Goal: Information Seeking & Learning: Find contact information

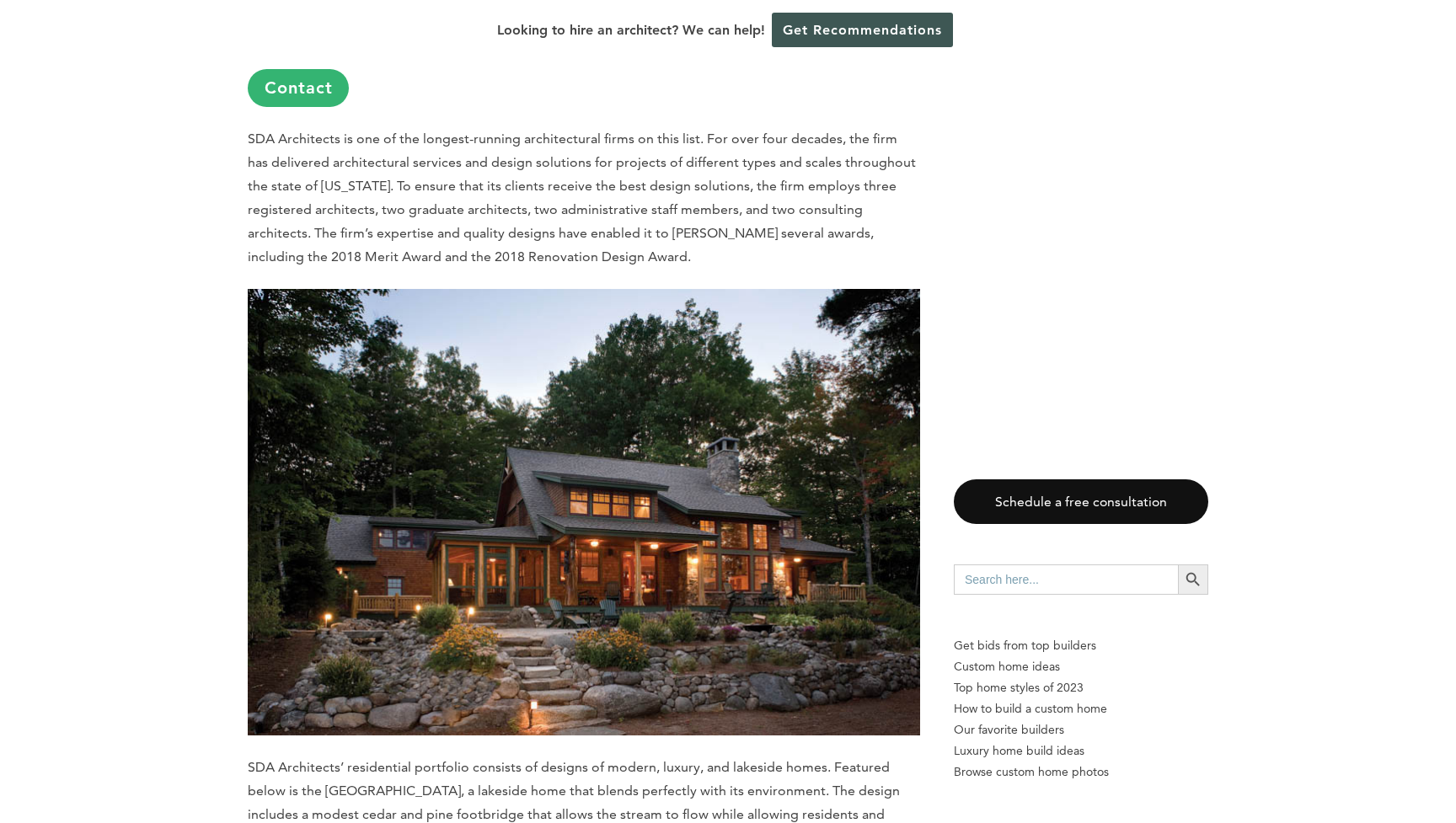
scroll to position [3966, 0]
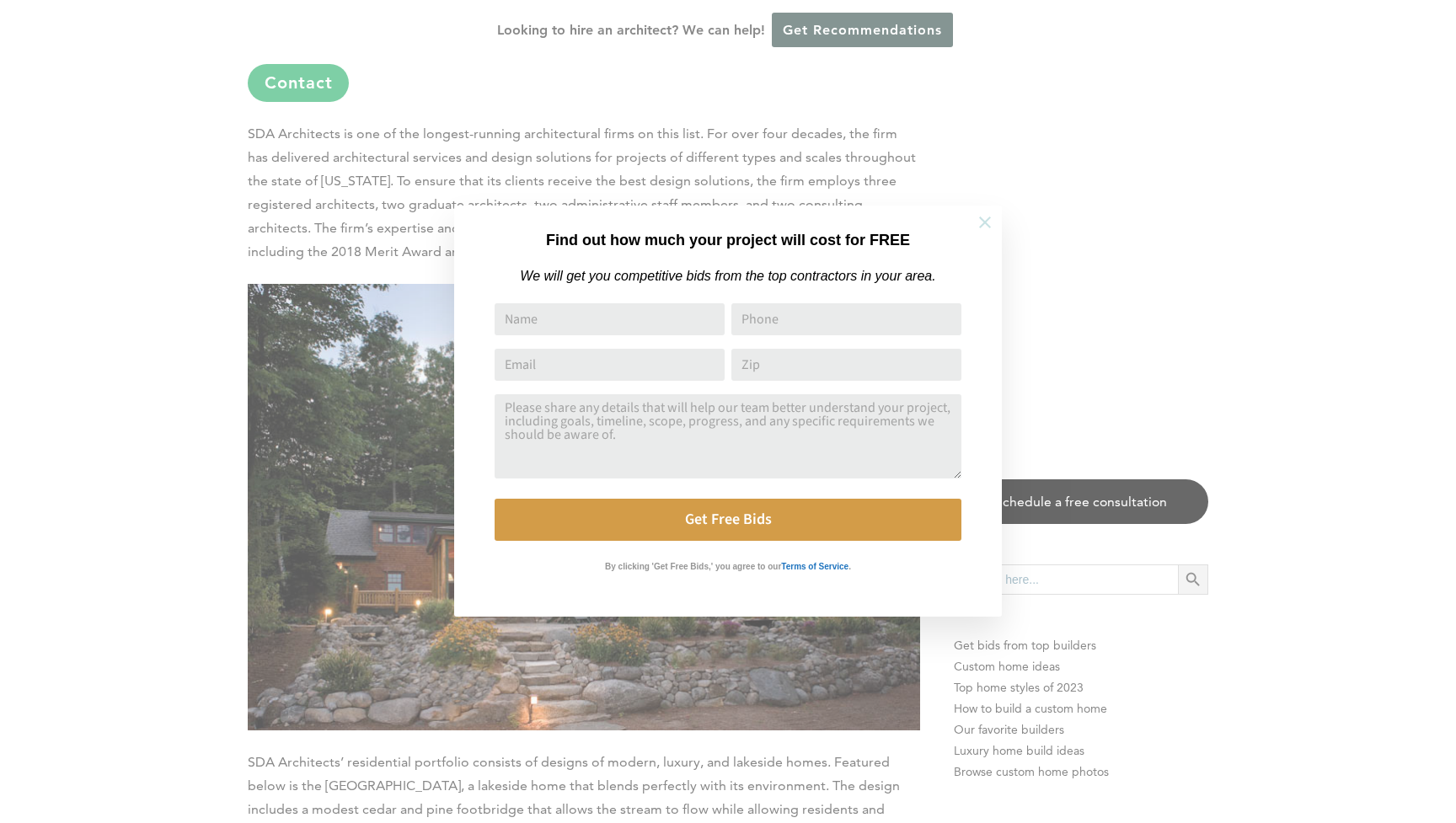
click at [986, 221] on icon at bounding box center [985, 223] width 11 height 11
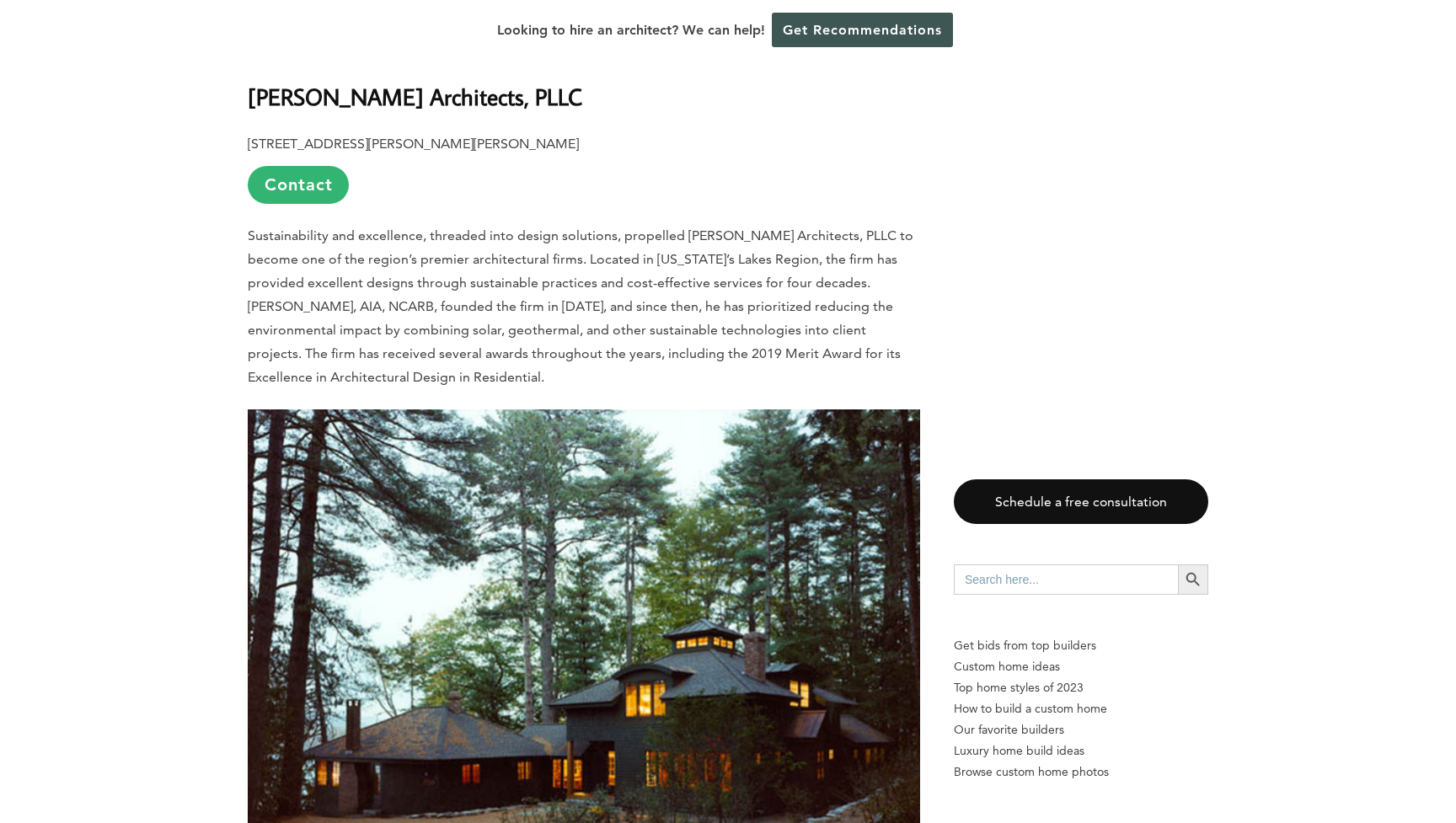
scroll to position [4830, 0]
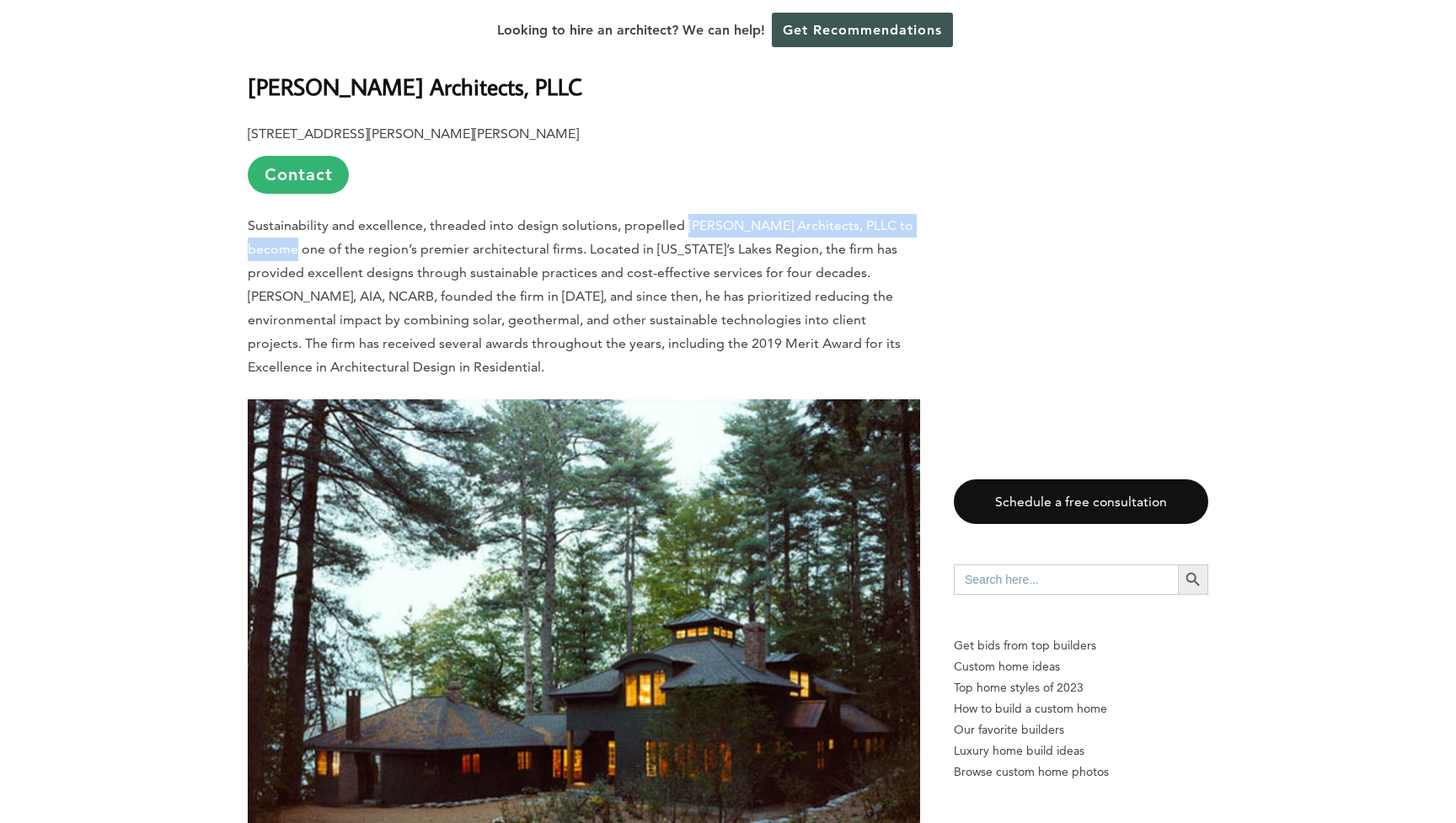
drag, startPoint x: 681, startPoint y: 147, endPoint x: 918, endPoint y: 152, distance: 237.1
click at [914, 217] on span "Sustainability and excellence, threaded into design solutions, propelled [PERSO…" at bounding box center [580, 296] width 666 height 158
copy span "[PERSON_NAME] Architects, PLLC"
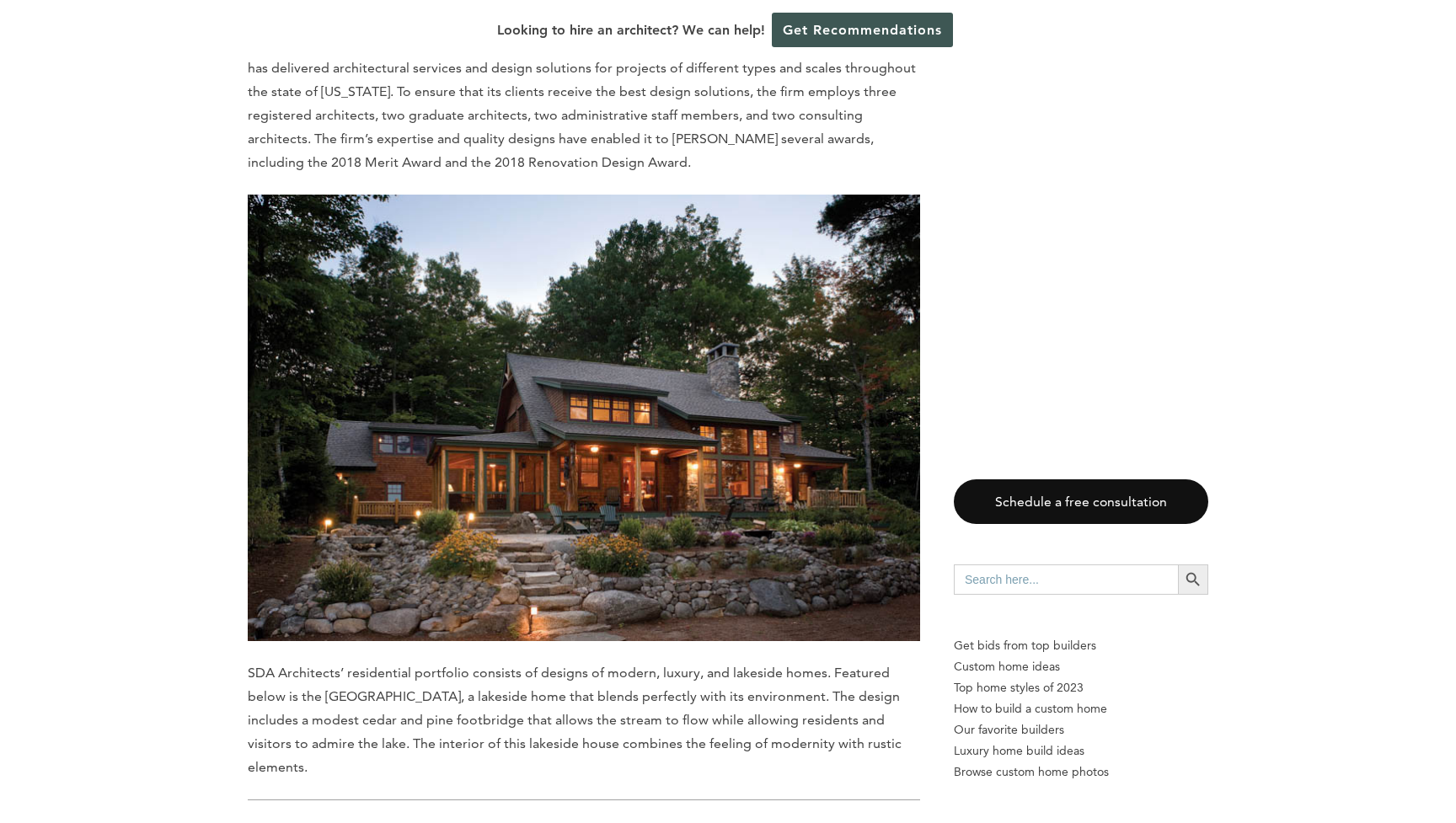
scroll to position [4067, 0]
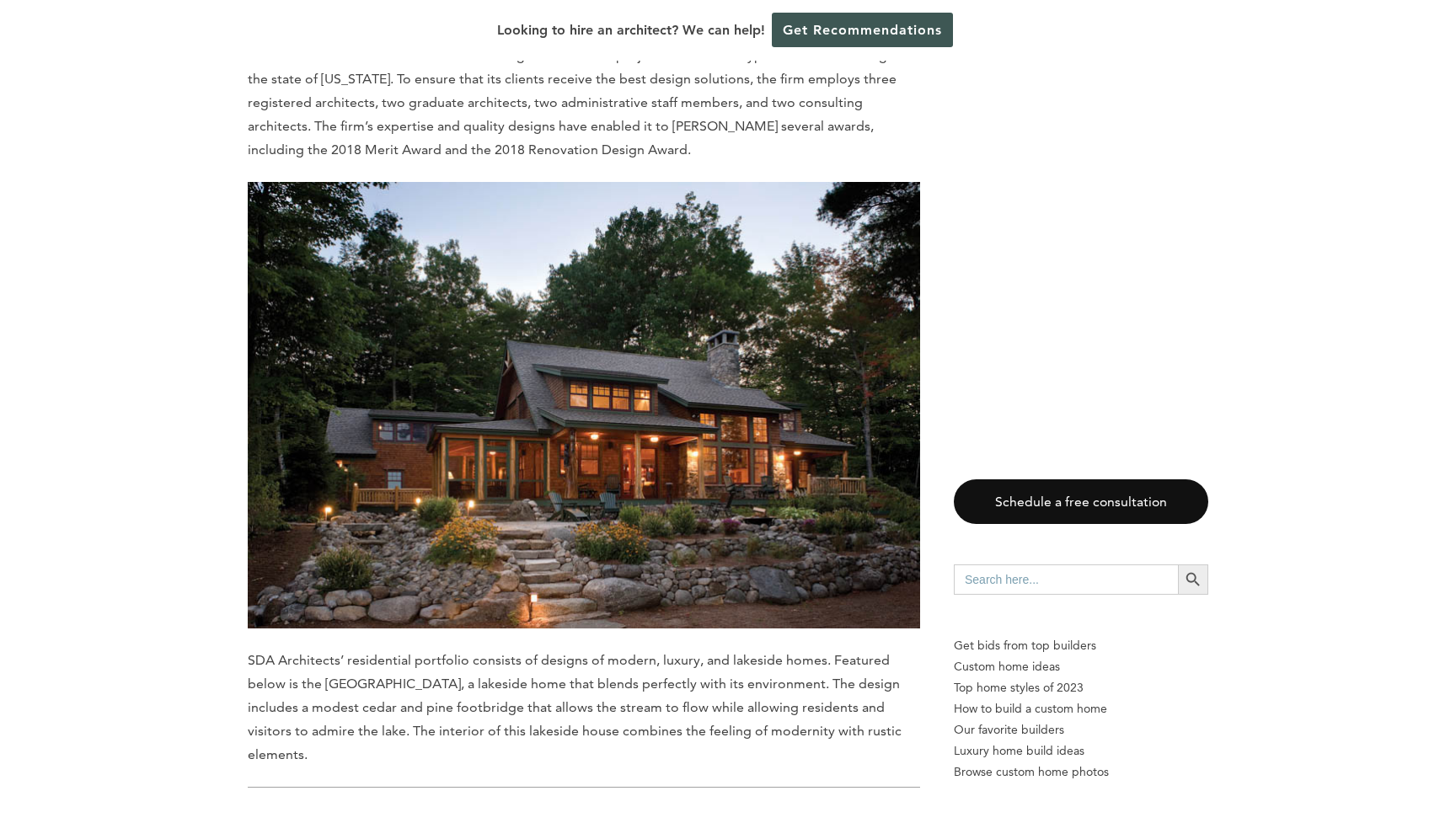
click at [590, 448] on img at bounding box center [583, 405] width 673 height 447
click at [657, 443] on img at bounding box center [583, 405] width 673 height 447
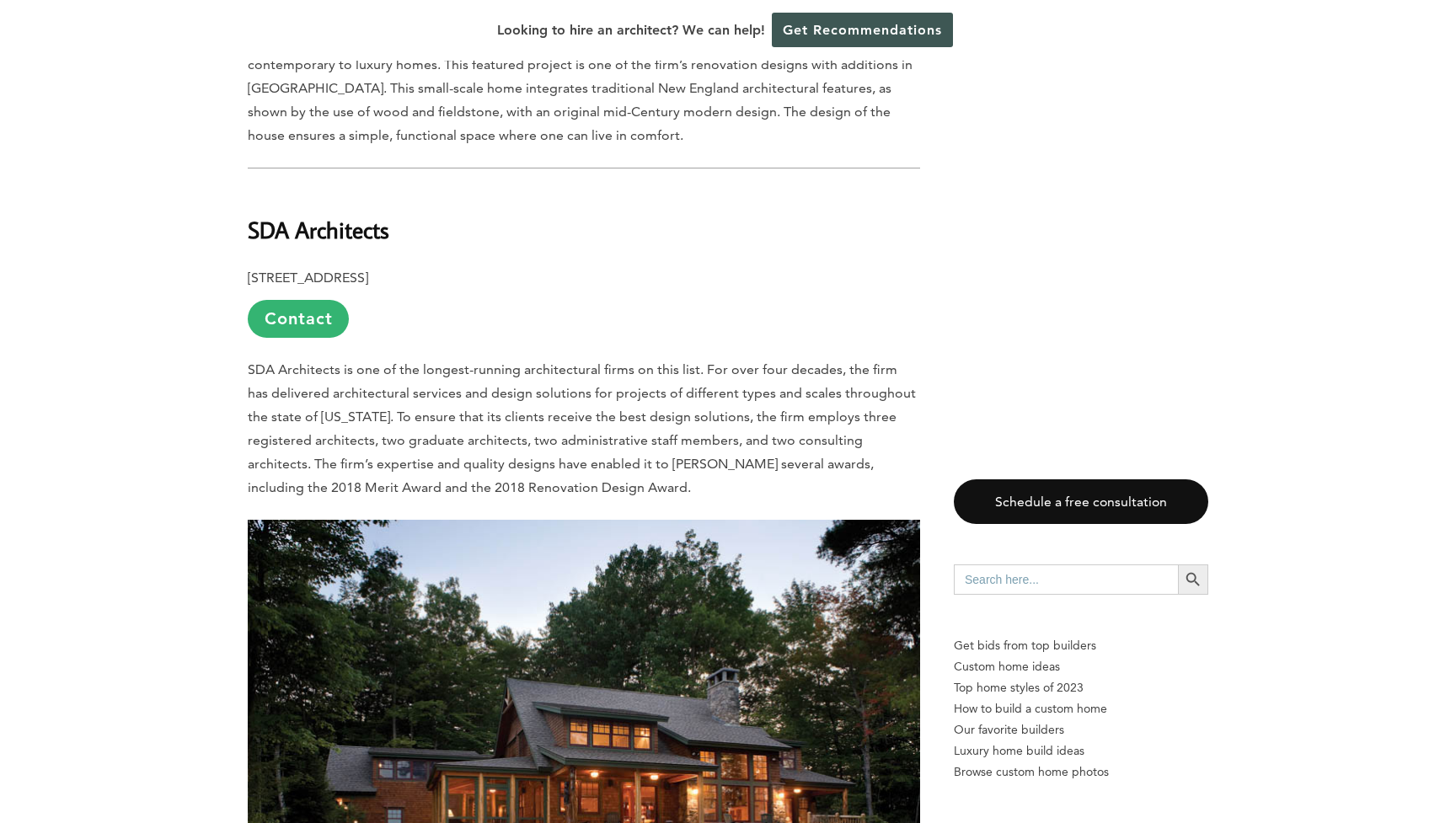
scroll to position [3728, 0]
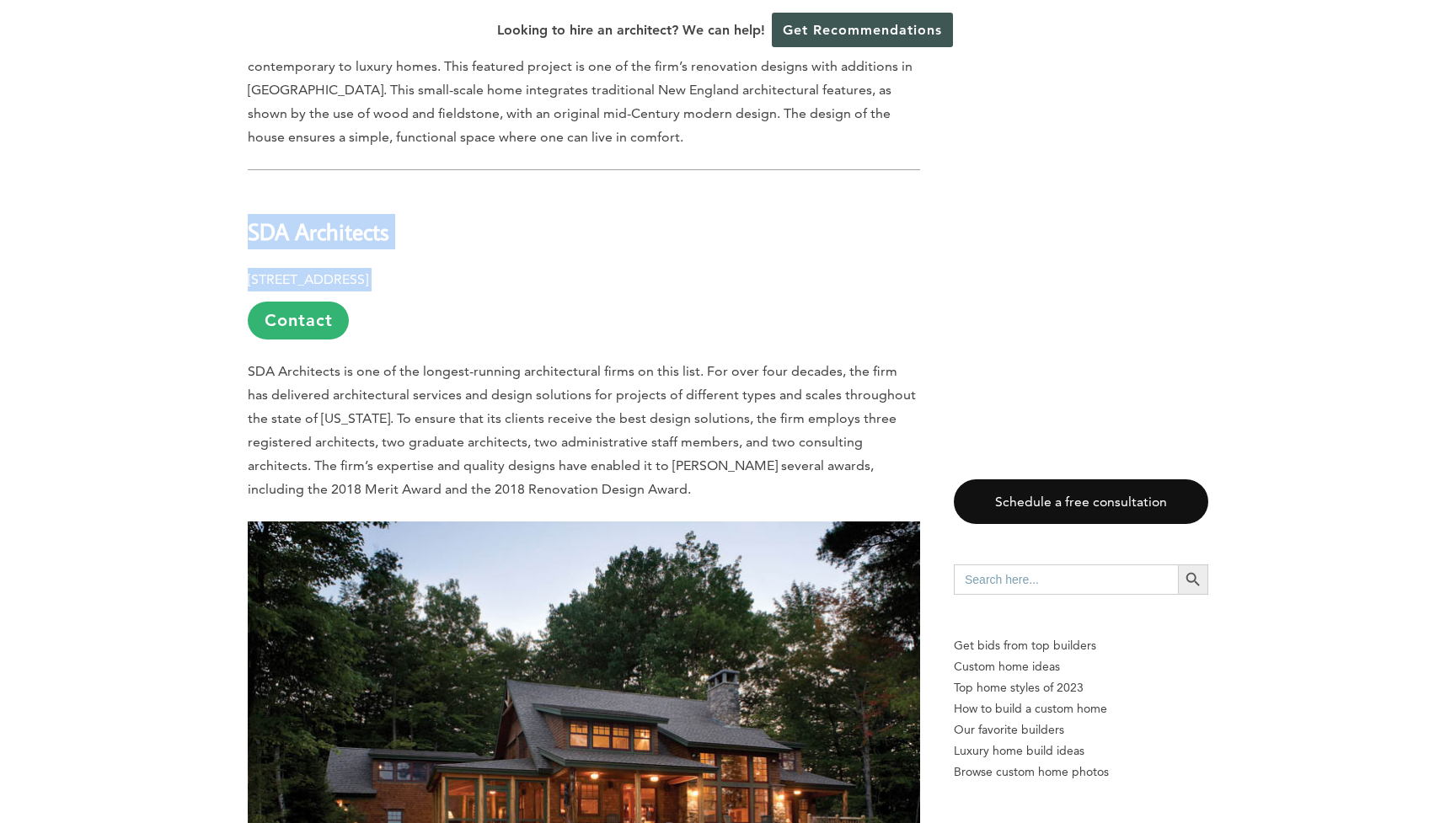
drag, startPoint x: 248, startPoint y: 180, endPoint x: 518, endPoint y: 231, distance: 274.8
copy div "SDA Architects [STREET_ADDRESS]"
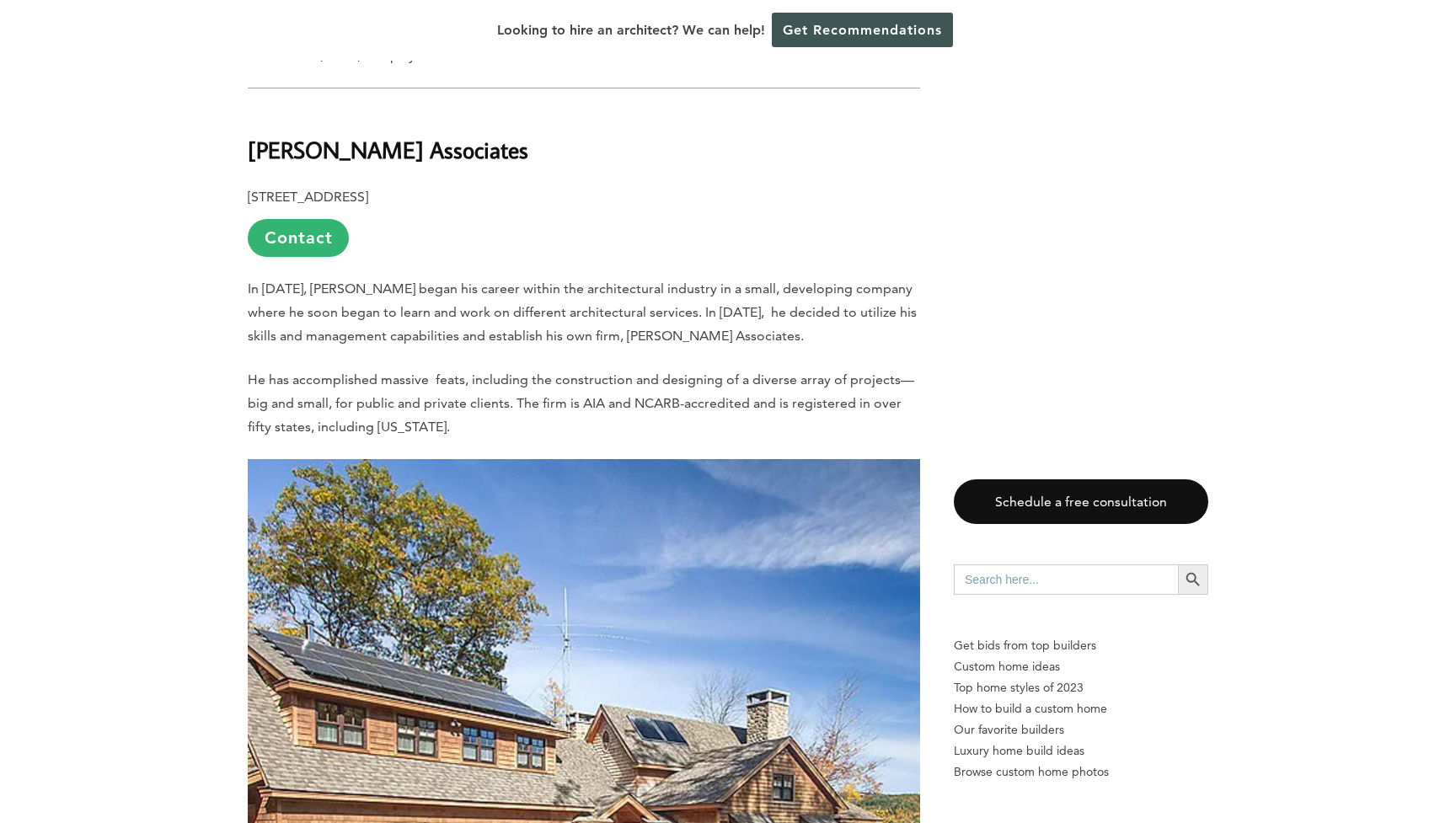
scroll to position [8398, 0]
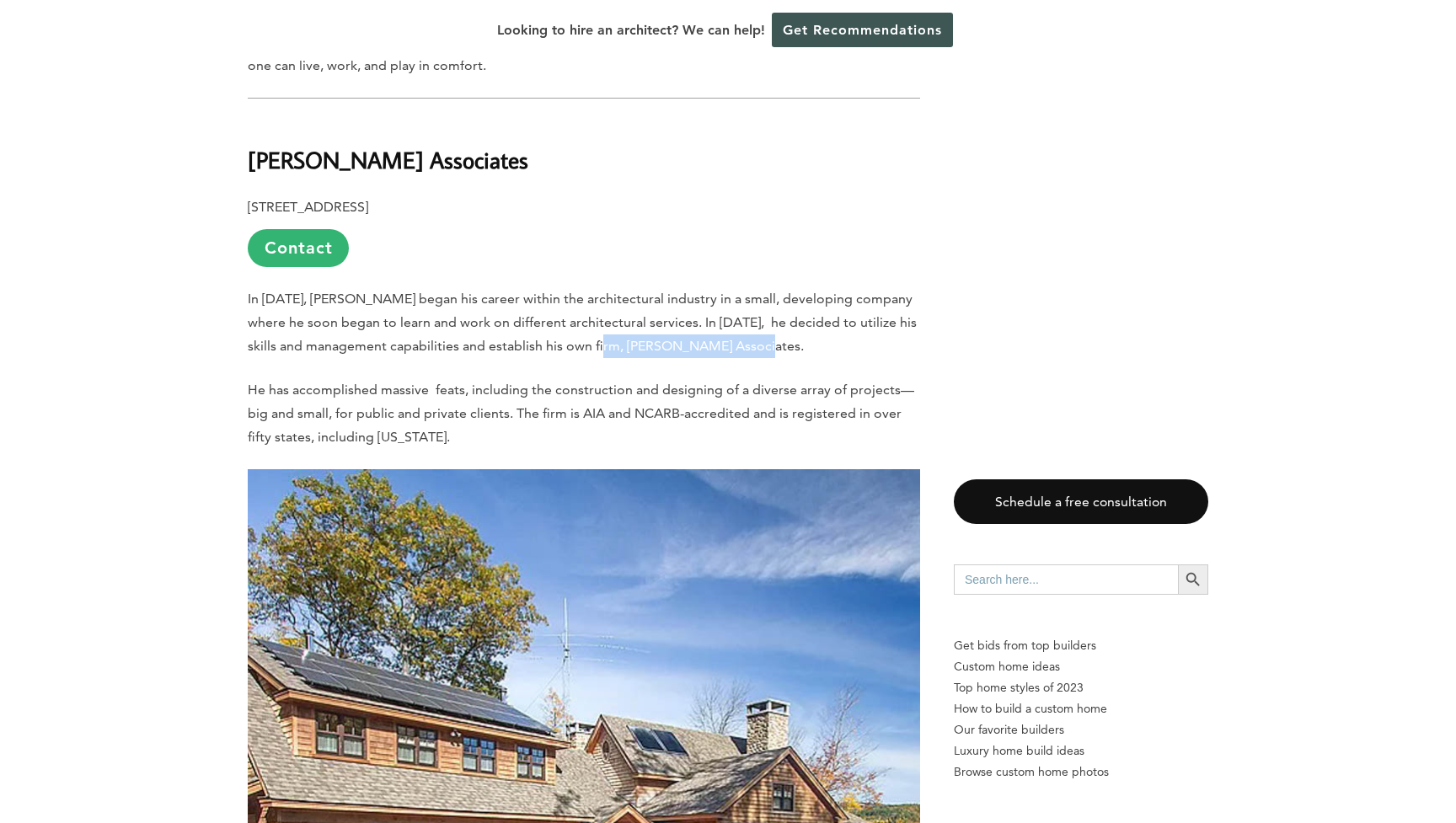
drag, startPoint x: 566, startPoint y: 245, endPoint x: 717, endPoint y: 245, distance: 151.0
click at [717, 291] on span "In [DATE], [PERSON_NAME] began his career within the architectural industry in …" at bounding box center [581, 323] width 669 height 63
copy span "[PERSON_NAME] Associates"
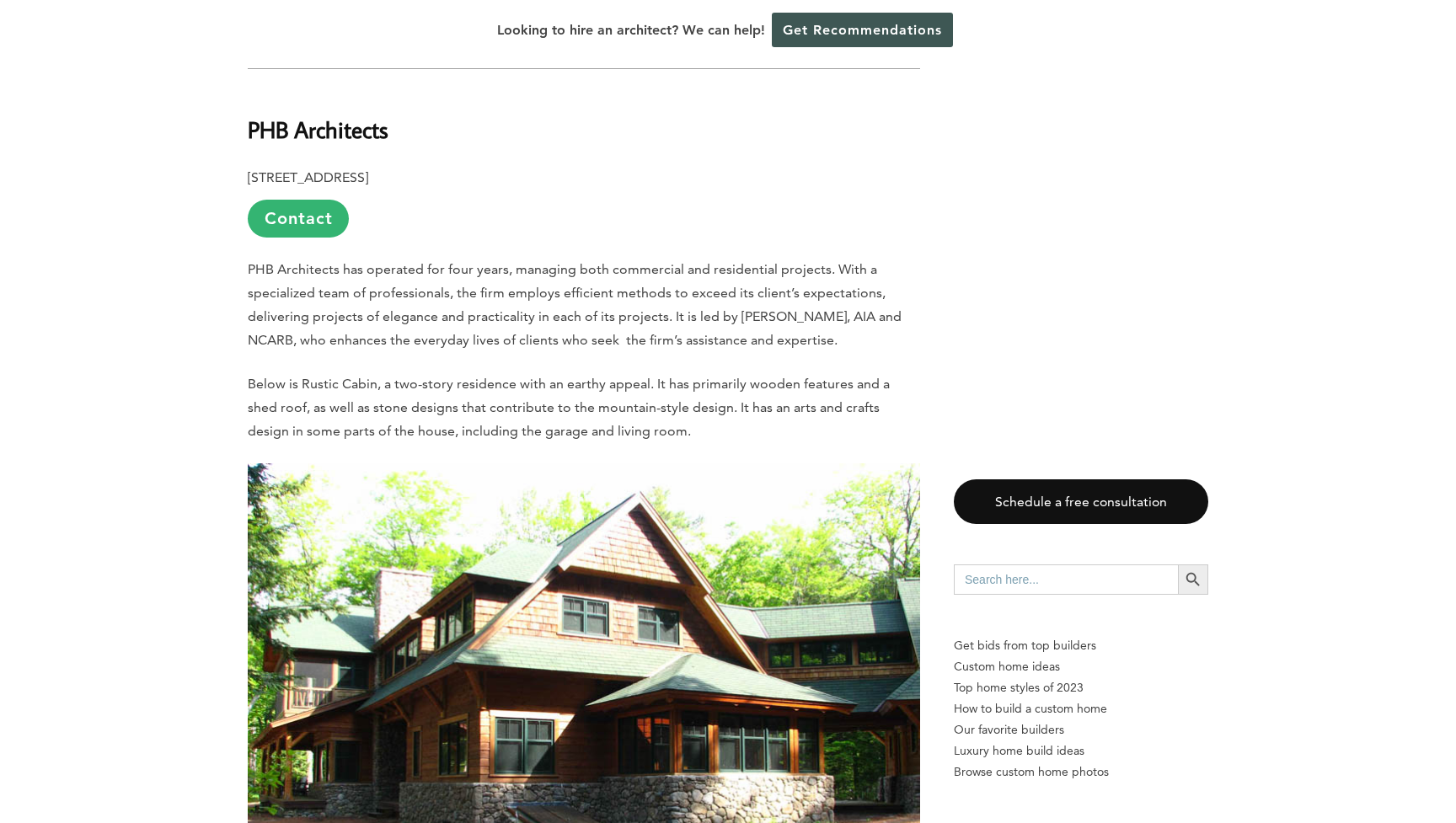
scroll to position [14335, 0]
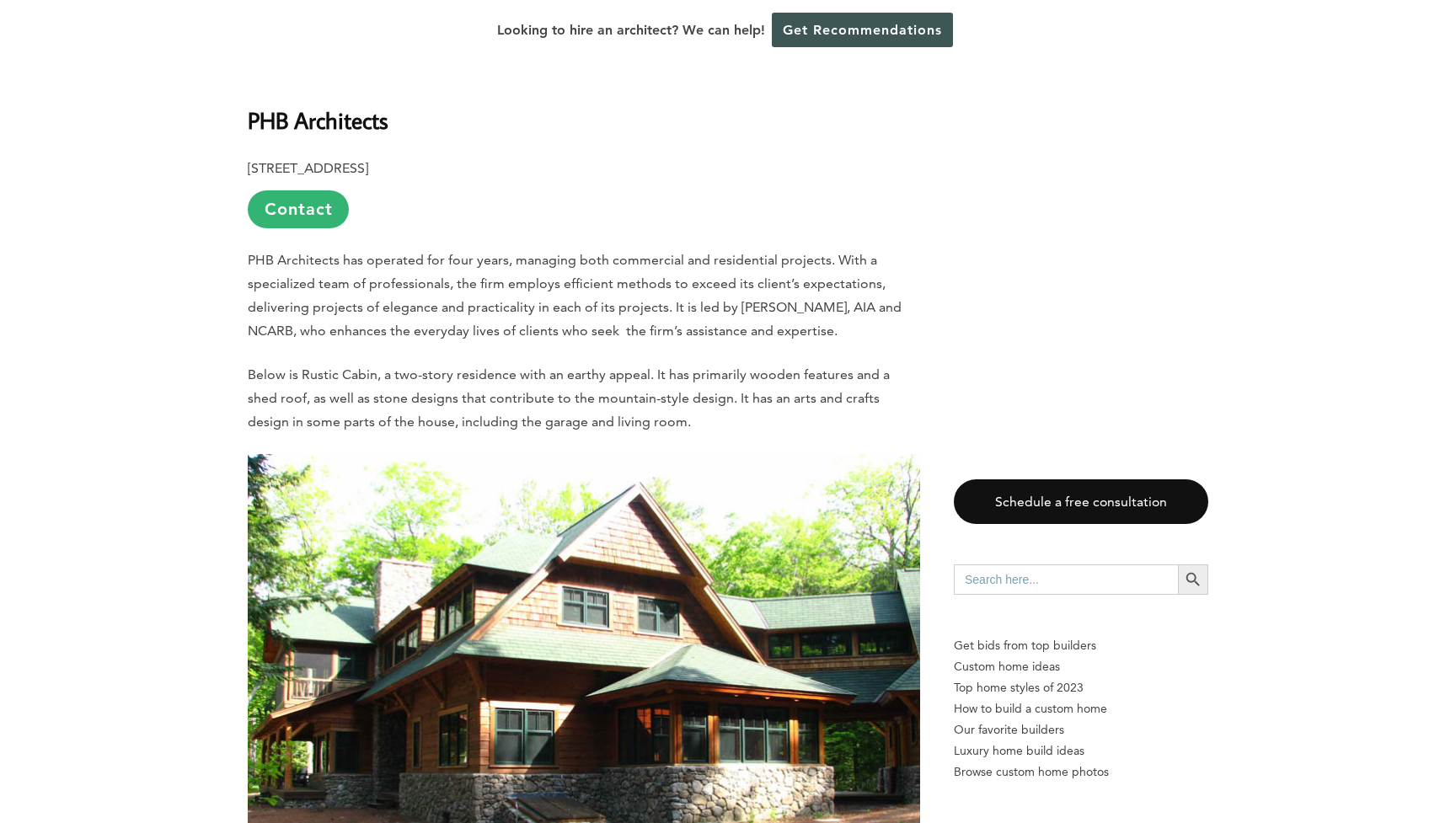
click at [671, 656] on img at bounding box center [583, 706] width 673 height 504
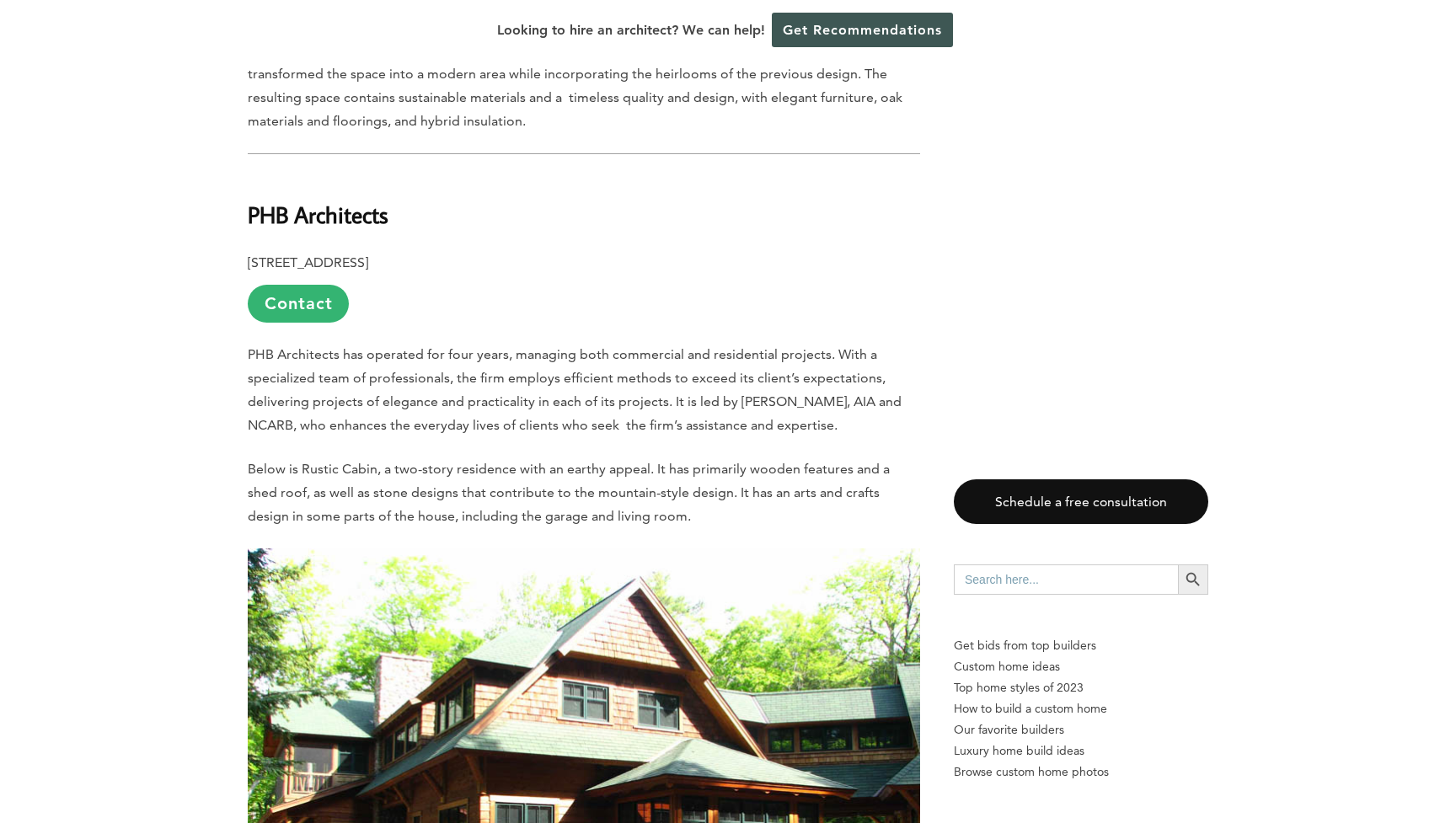
scroll to position [14239, 0]
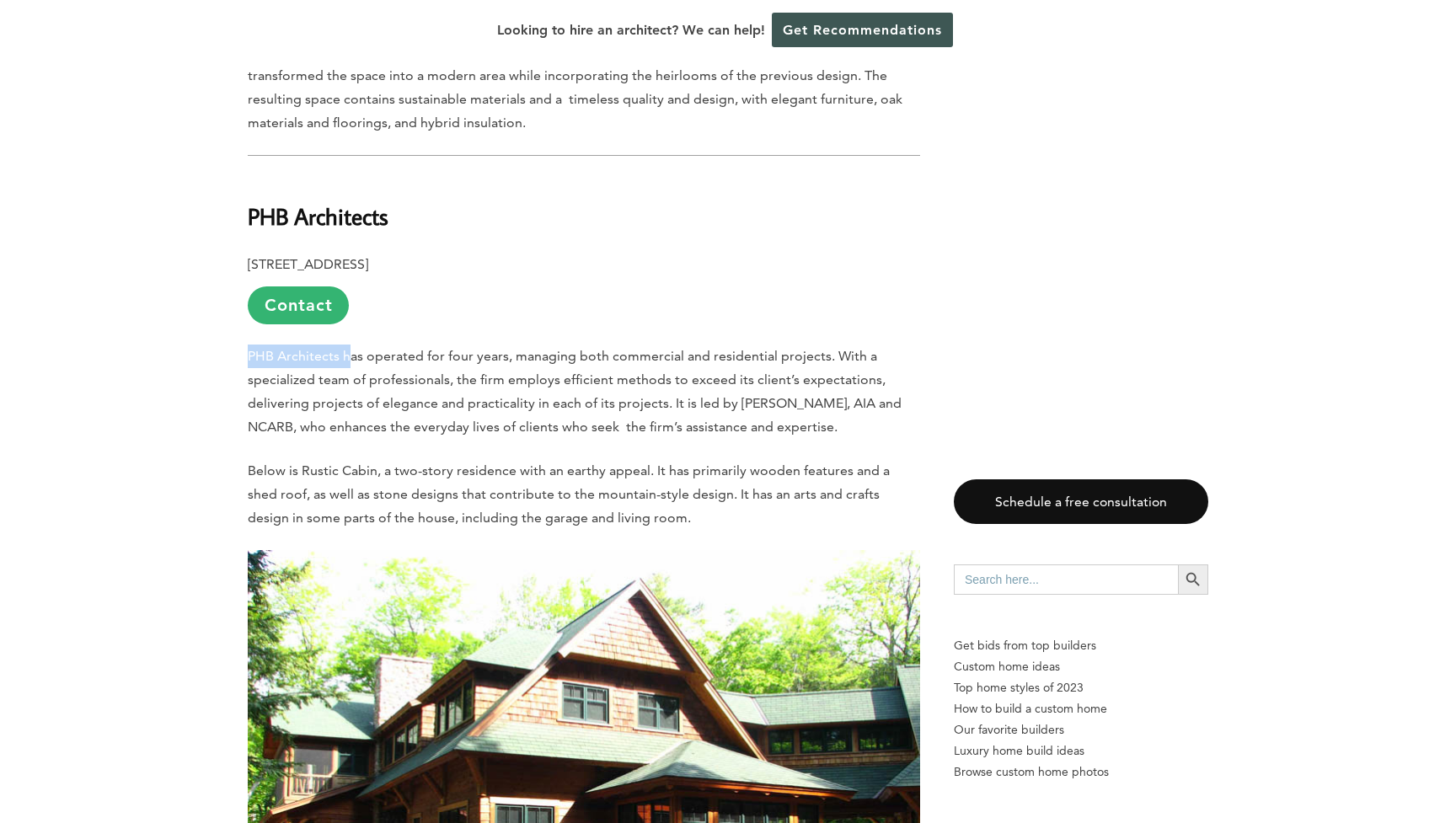
drag, startPoint x: 248, startPoint y: 227, endPoint x: 345, endPoint y: 225, distance: 97.0
click at [345, 348] on span "PHB Architects has operated for four years, managing both commercial and reside…" at bounding box center [574, 391] width 654 height 87
drag, startPoint x: 249, startPoint y: 85, endPoint x: 505, endPoint y: 132, distance: 260.3
copy div "PHB Architects [STREET_ADDRESS]"
